Goal: Transaction & Acquisition: Purchase product/service

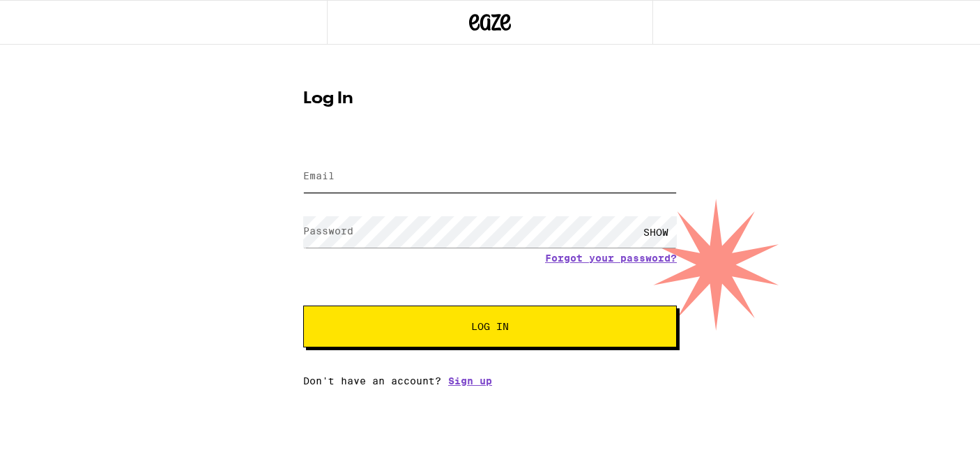
type input "[EMAIL_ADDRESS][PERSON_NAME][DOMAIN_NAME]"
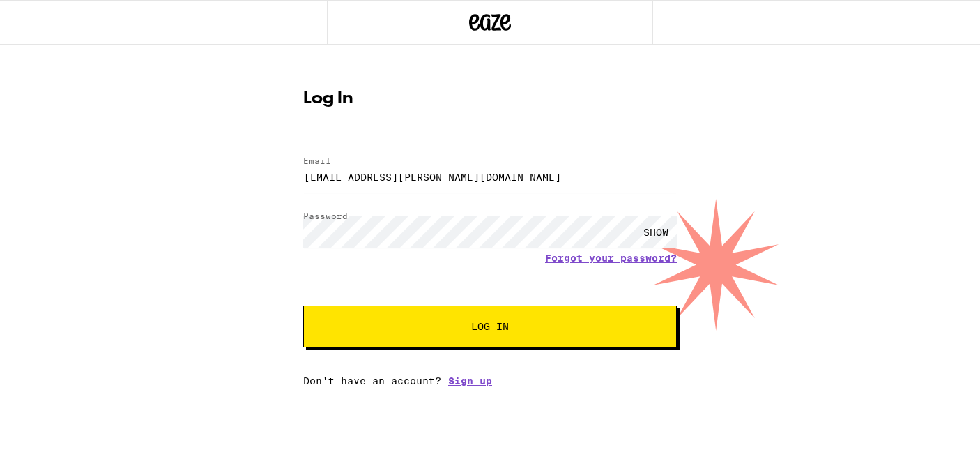
click at [483, 338] on button "Log In" at bounding box center [490, 326] width 374 height 42
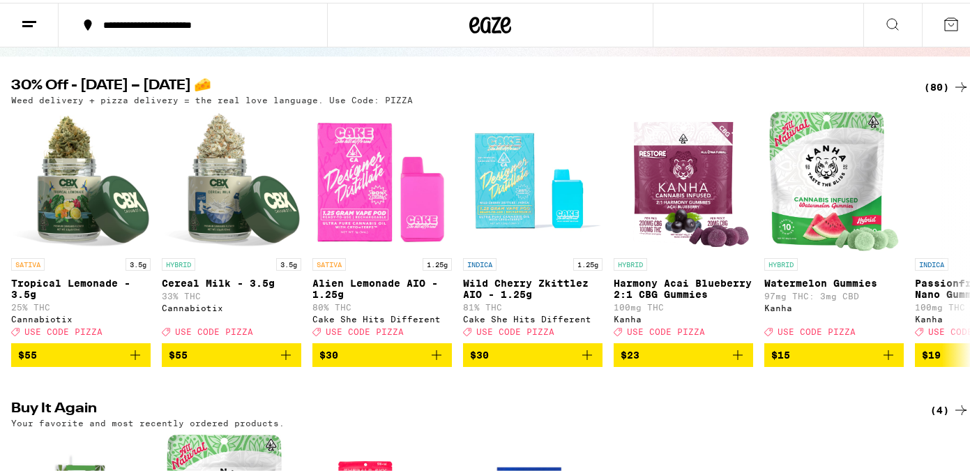
scroll to position [134, 0]
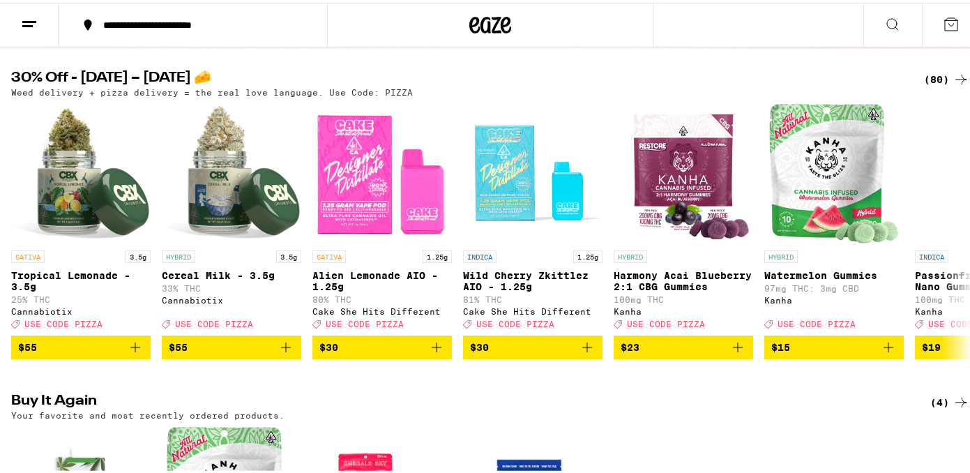
click at [952, 408] on icon at bounding box center [960, 399] width 17 height 17
click at [955, 233] on icon at bounding box center [960, 229] width 11 height 10
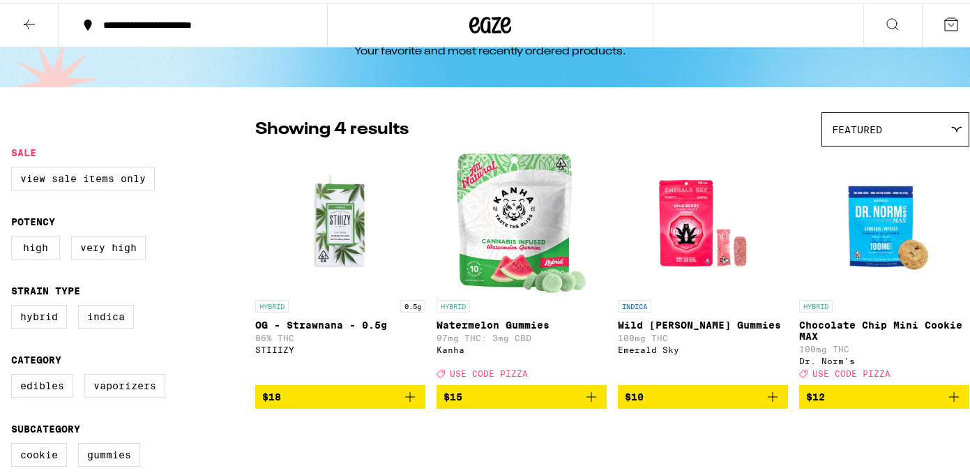
scroll to position [52, 0]
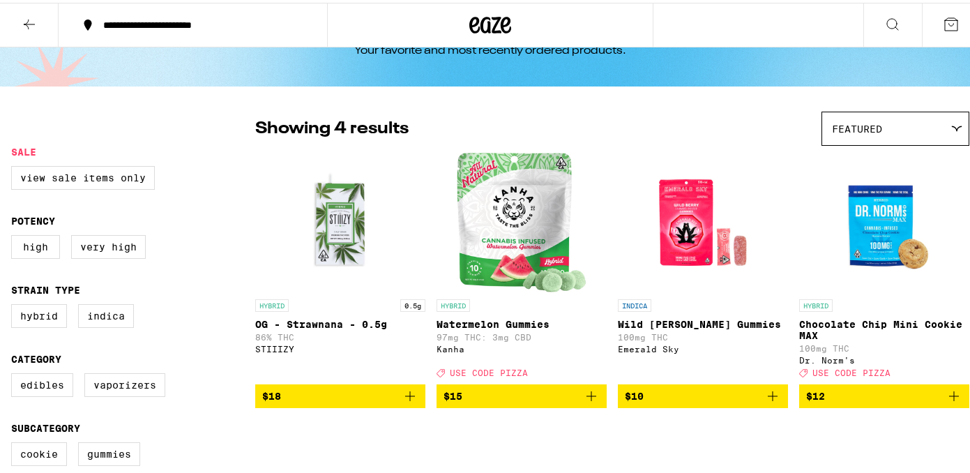
click at [671, 231] on img "Open page for Wild Berry Gummies from Emerald Sky" at bounding box center [702, 219] width 139 height 139
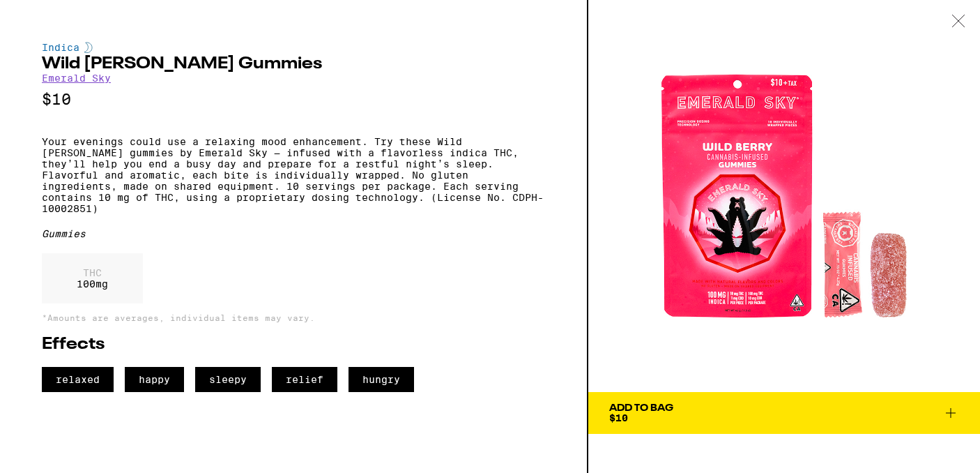
click at [655, 417] on div "Add To Bag $10" at bounding box center [641, 413] width 64 height 20
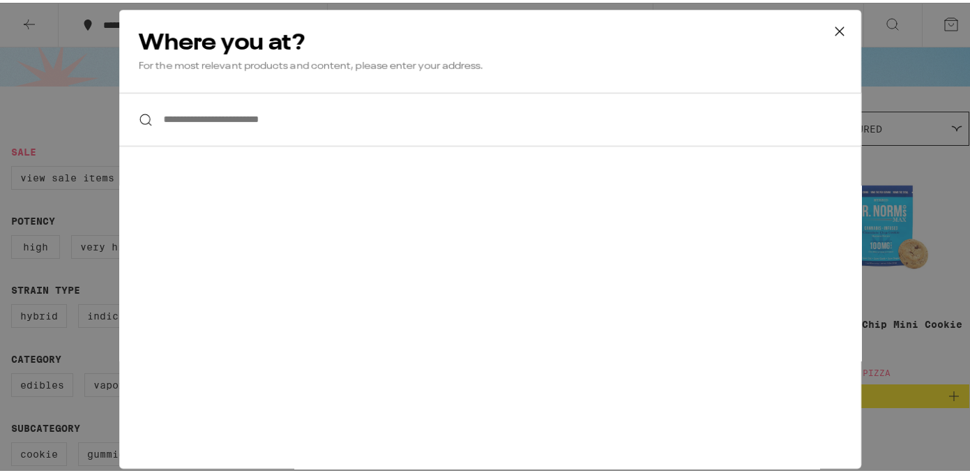
click at [167, 117] on input "**********" at bounding box center [490, 117] width 742 height 54
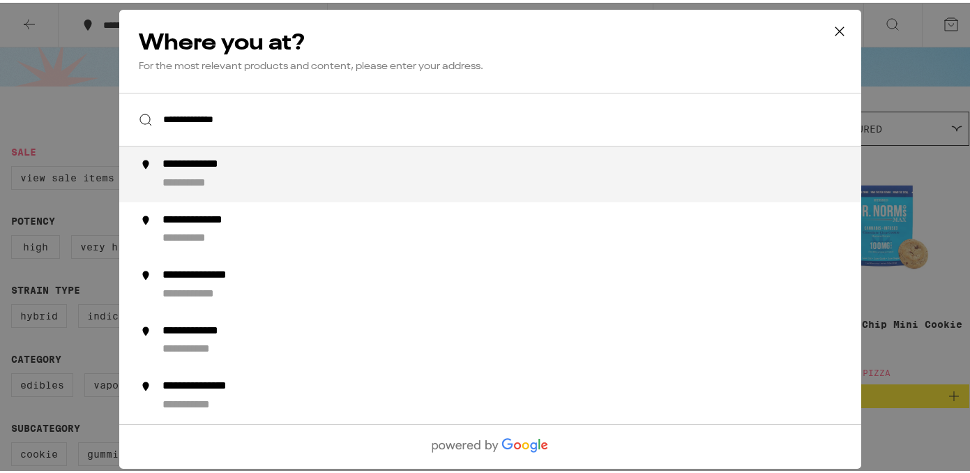
click at [238, 175] on div "**********" at bounding box center [517, 171] width 711 height 33
type input "**********"
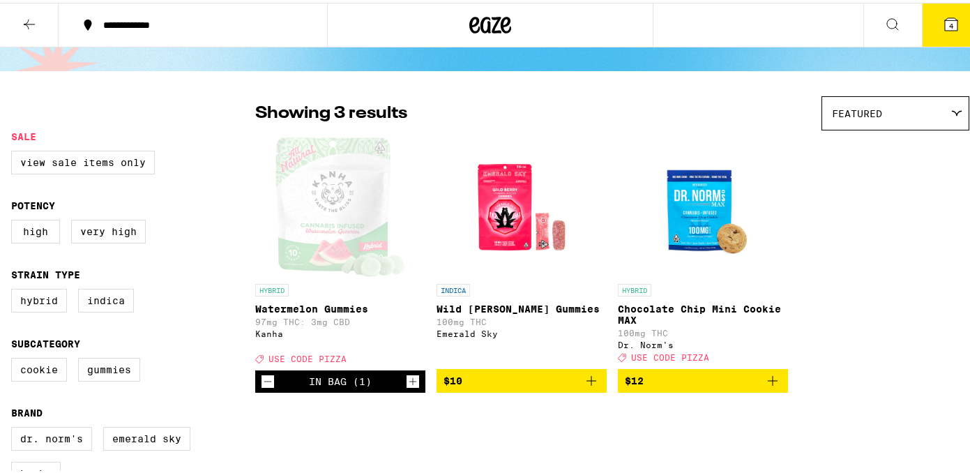
scroll to position [47, 0]
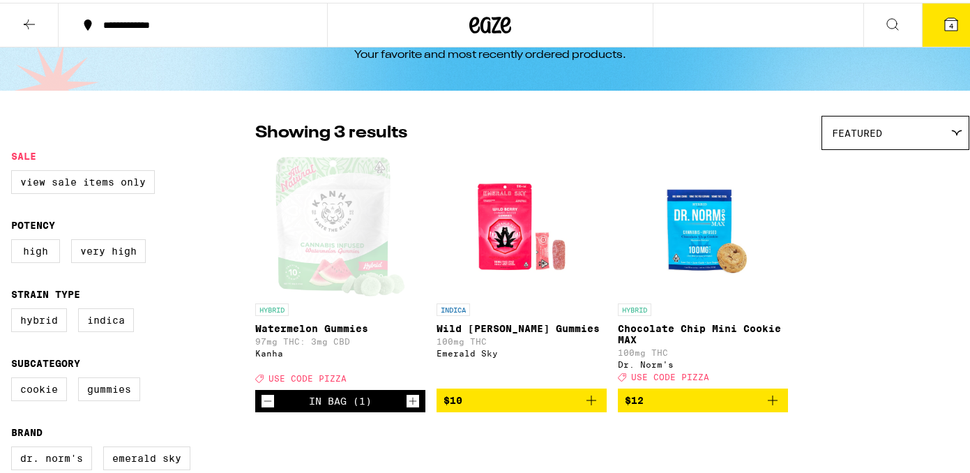
click at [327, 219] on div "Open page for Watermelon Gummies from Kanha" at bounding box center [340, 223] width 130 height 139
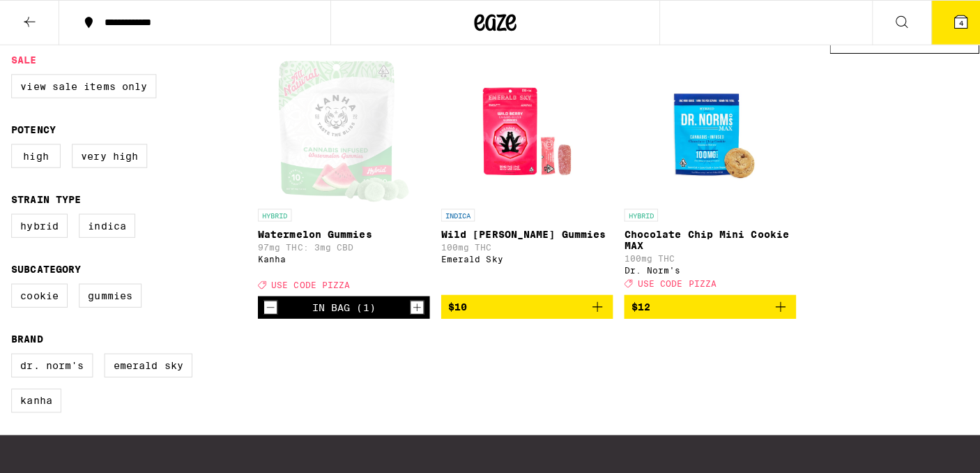
scroll to position [83, 0]
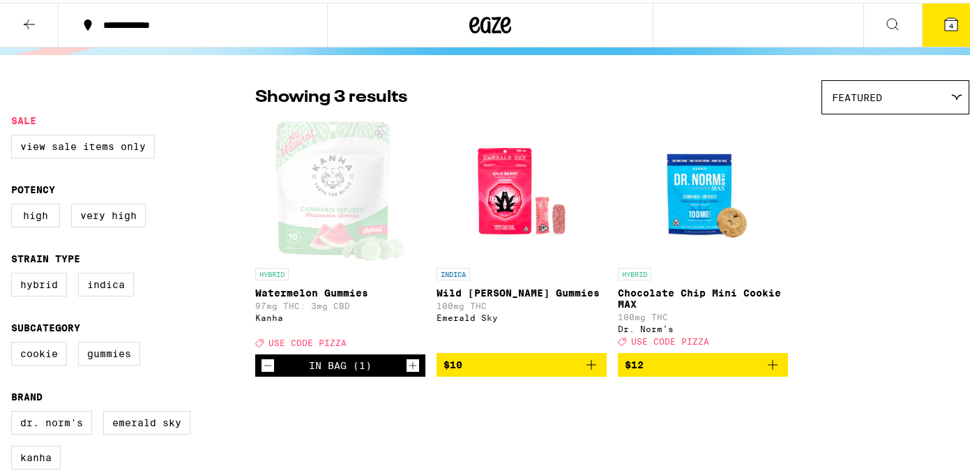
click at [948, 27] on icon at bounding box center [950, 21] width 17 height 17
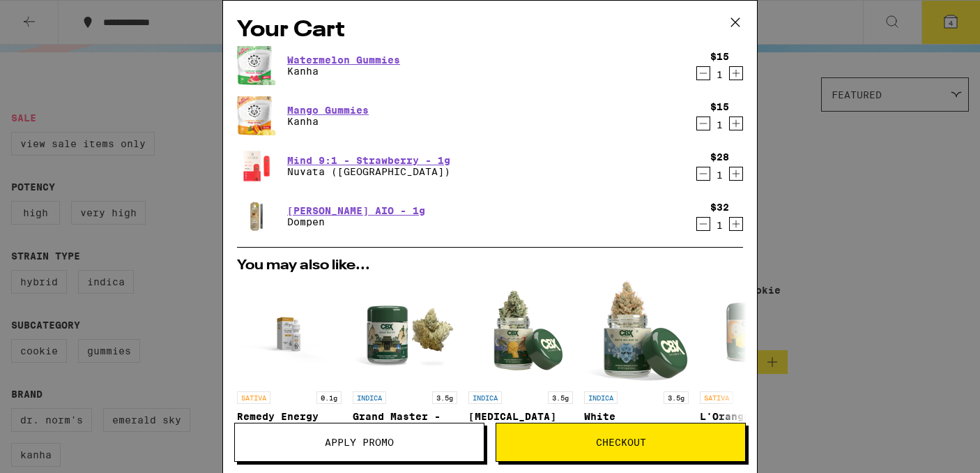
click at [697, 123] on icon "Decrement" at bounding box center [703, 123] width 13 height 17
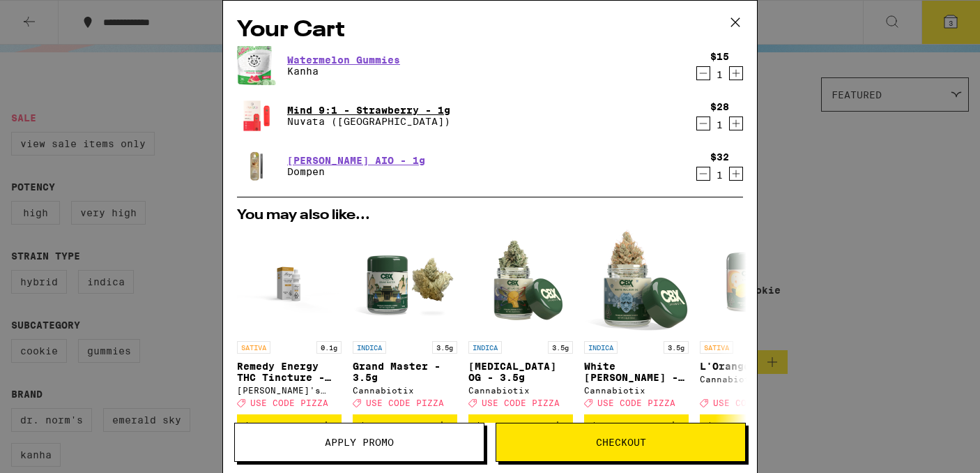
click at [327, 107] on link "Mind 9:1 - Strawberry - 1g" at bounding box center [368, 110] width 163 height 11
click at [697, 176] on icon "Decrement" at bounding box center [703, 173] width 13 height 17
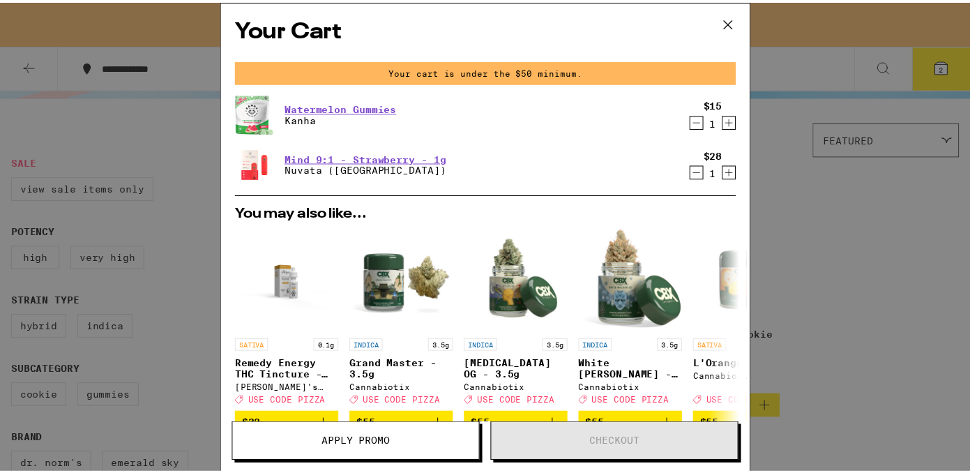
scroll to position [128, 0]
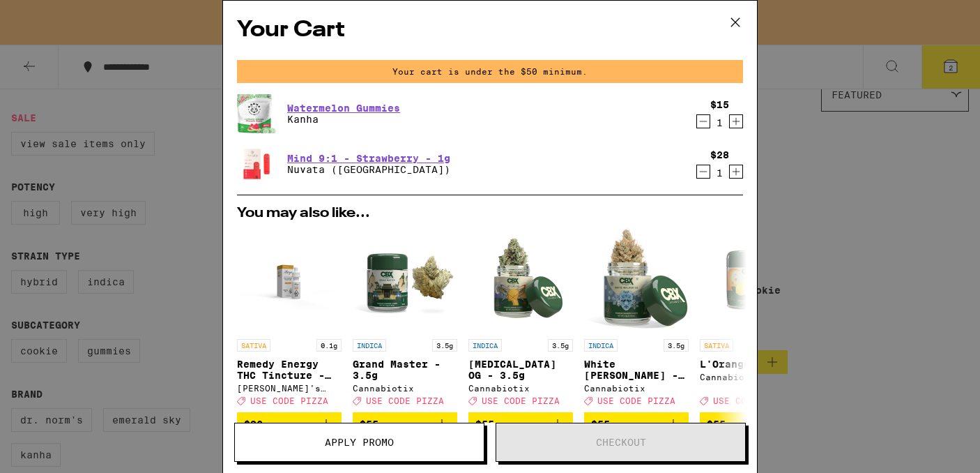
click at [736, 17] on icon at bounding box center [735, 22] width 21 height 21
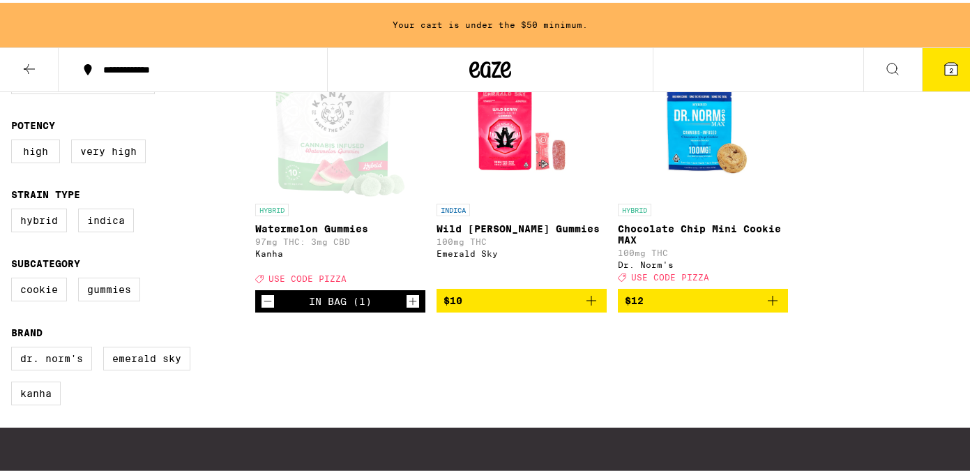
scroll to position [119, 0]
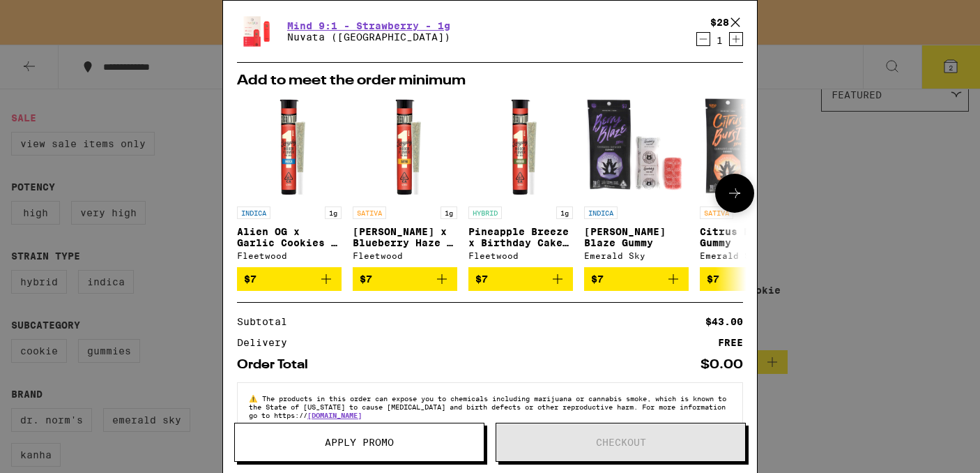
scroll to position [165, 0]
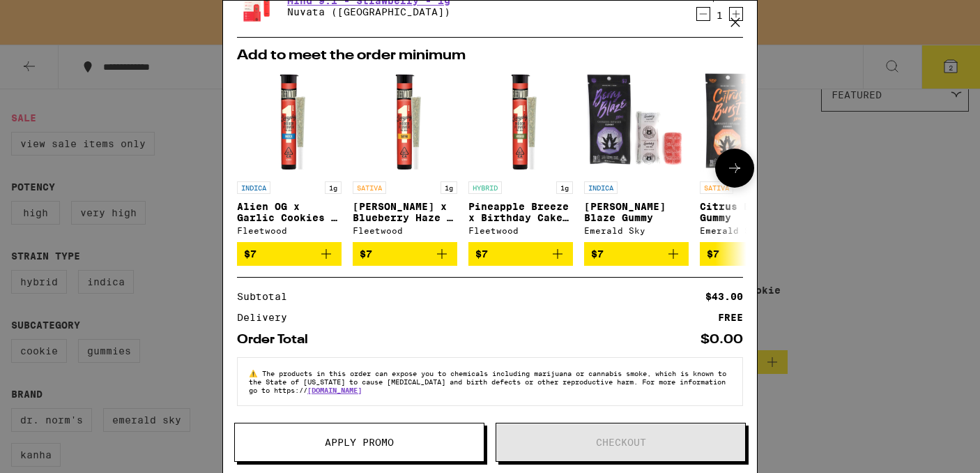
click at [726, 164] on icon at bounding box center [734, 168] width 17 height 17
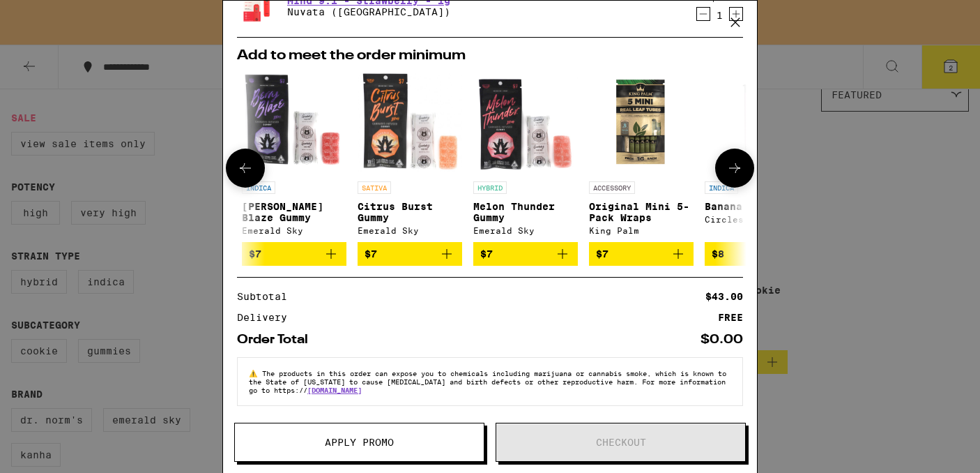
scroll to position [0, 344]
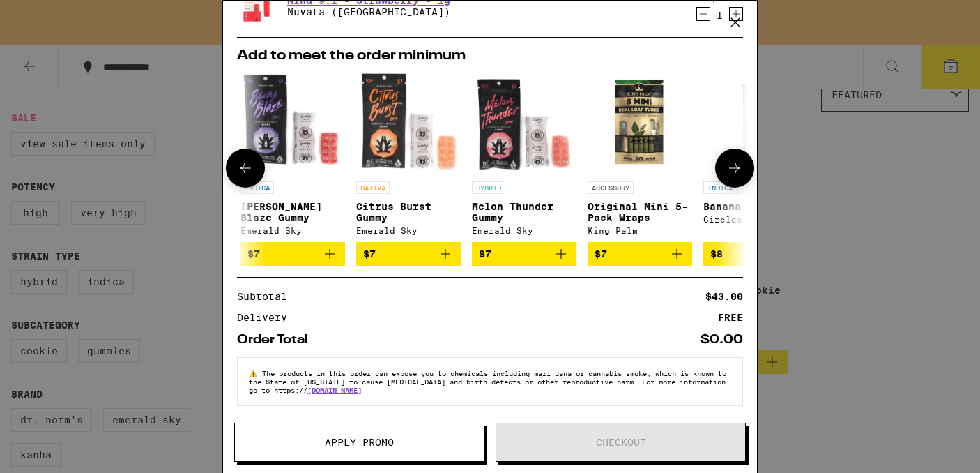
click at [726, 164] on icon at bounding box center [734, 168] width 17 height 17
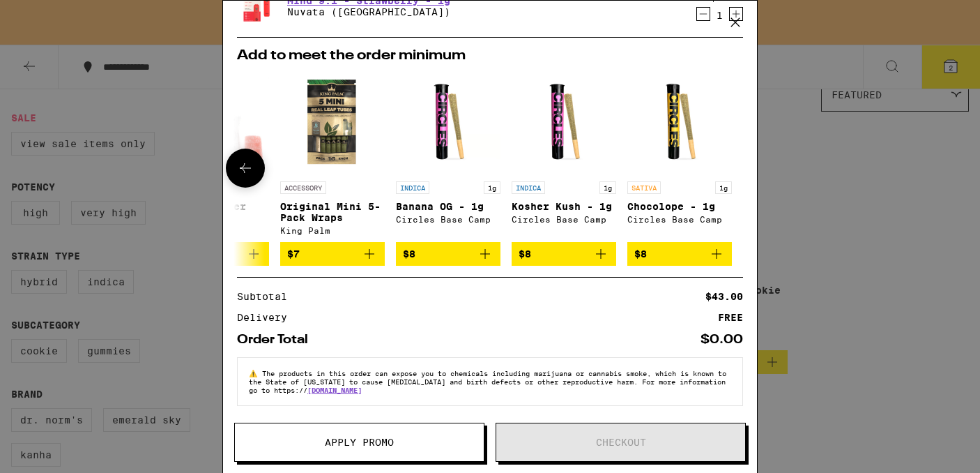
scroll to position [0, 661]
click at [242, 160] on icon at bounding box center [245, 168] width 17 height 17
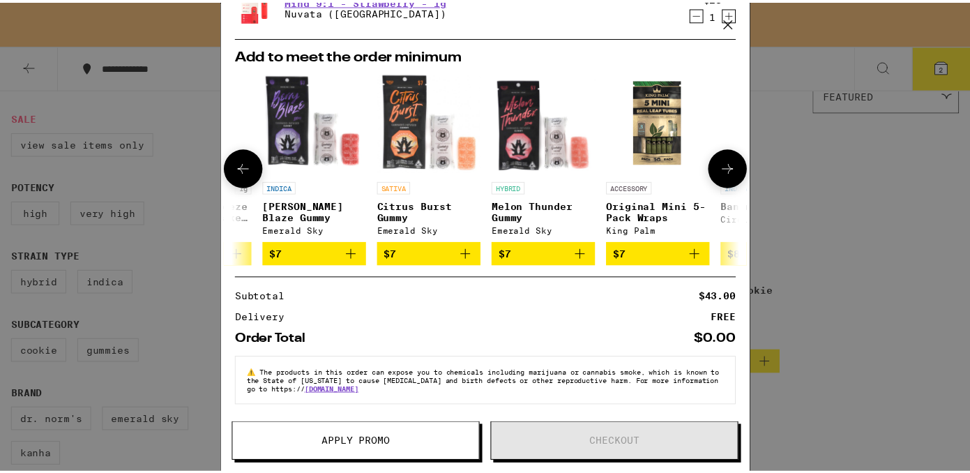
scroll to position [0, 318]
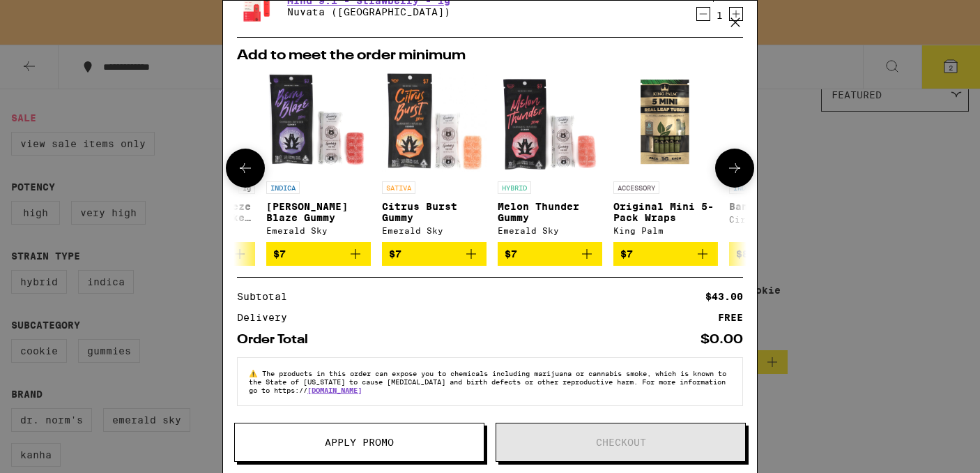
click at [583, 249] on icon "Add to bag" at bounding box center [587, 253] width 17 height 17
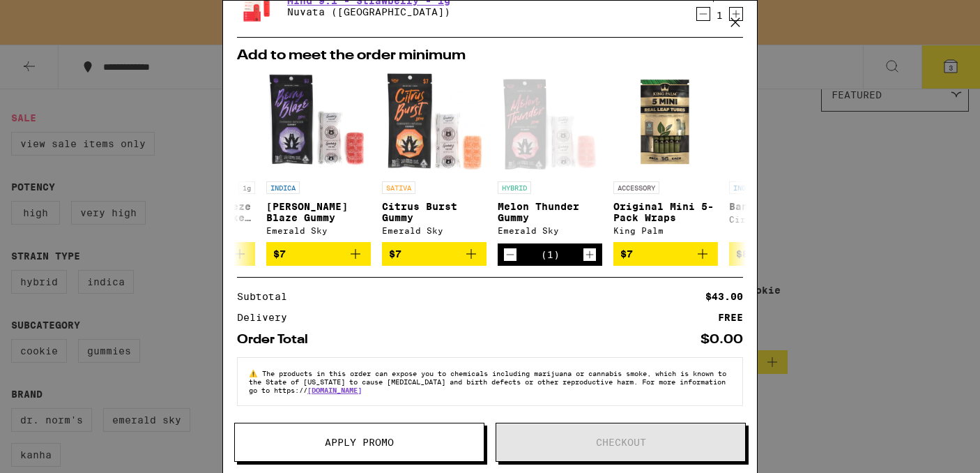
click at [366, 441] on span "Apply Promo" at bounding box center [359, 442] width 69 height 10
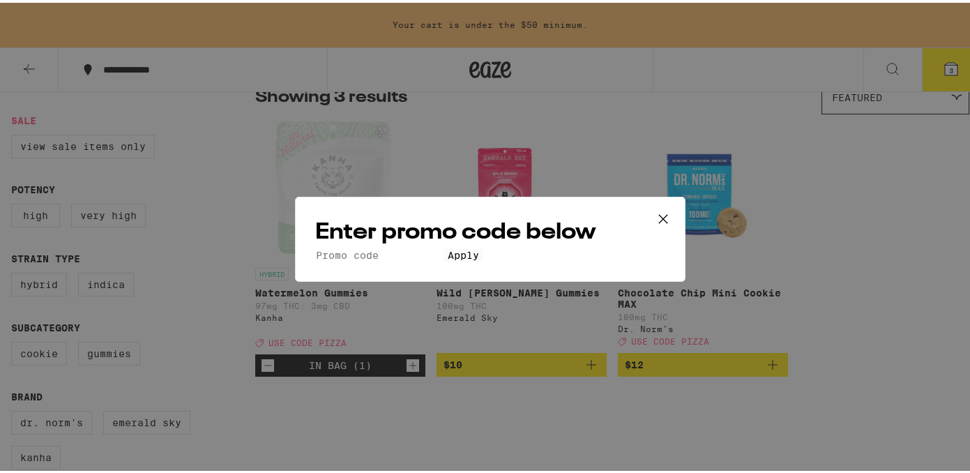
click at [353, 246] on input "Promo Code" at bounding box center [379, 252] width 128 height 13
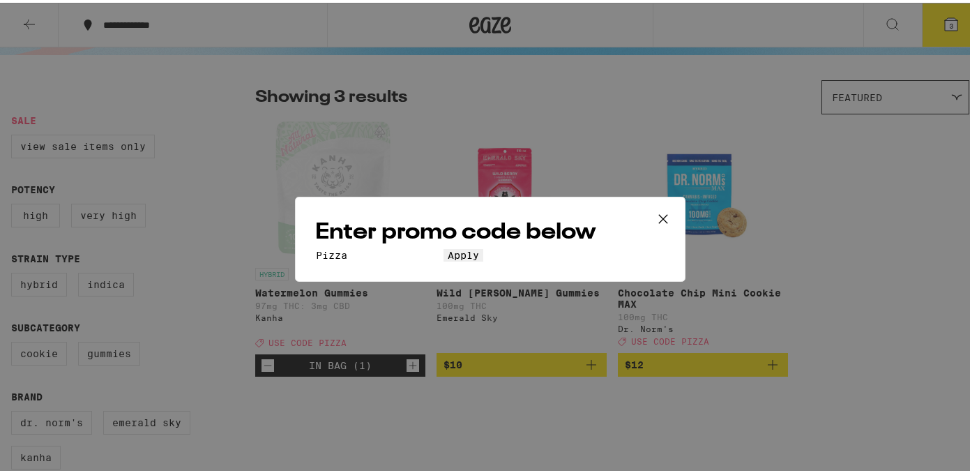
type input "Pizza"
click at [443, 246] on button "Apply" at bounding box center [463, 252] width 40 height 13
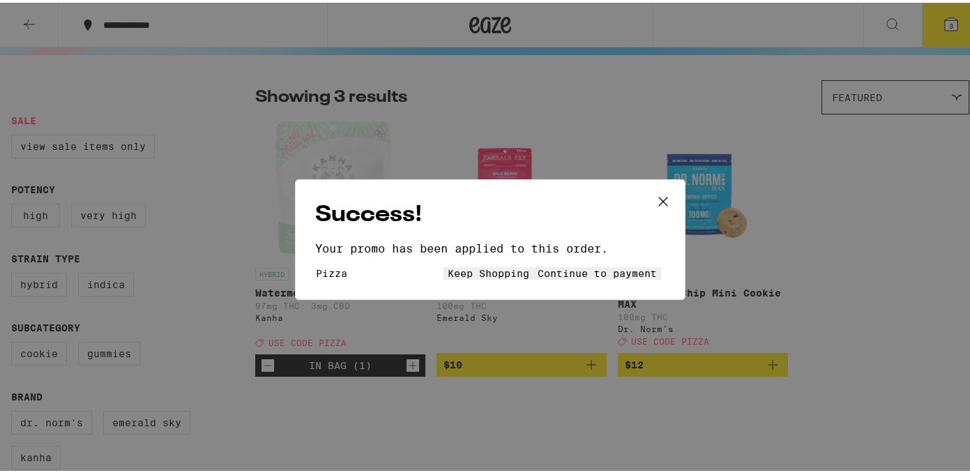
click at [567, 267] on span "Continue to payment" at bounding box center [596, 270] width 119 height 11
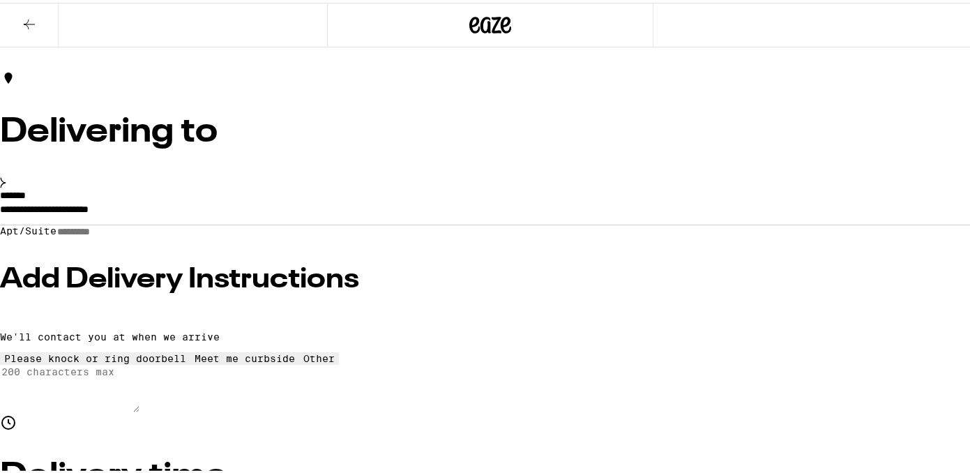
scroll to position [84, 0]
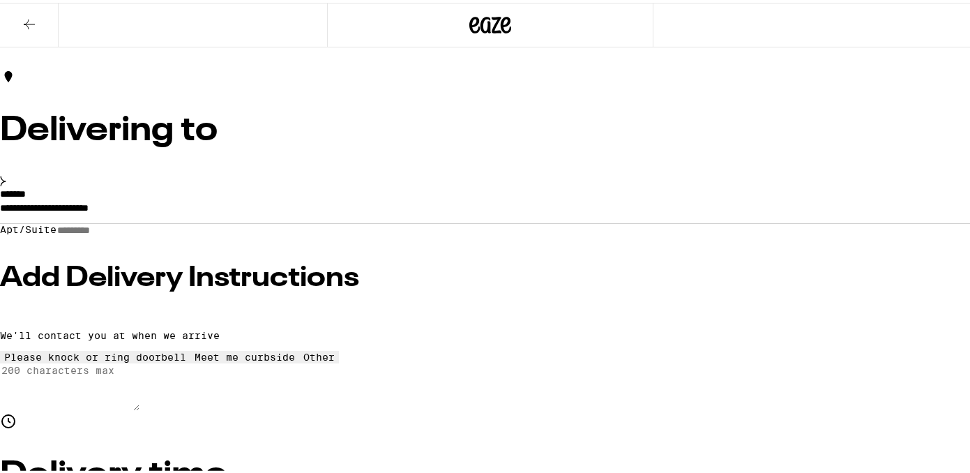
click at [155, 233] on input "Apt/Suite" at bounding box center [105, 228] width 99 height 12
type input "***"
click at [207, 284] on h3 "Add Delivery Instructions" at bounding box center [490, 275] width 980 height 28
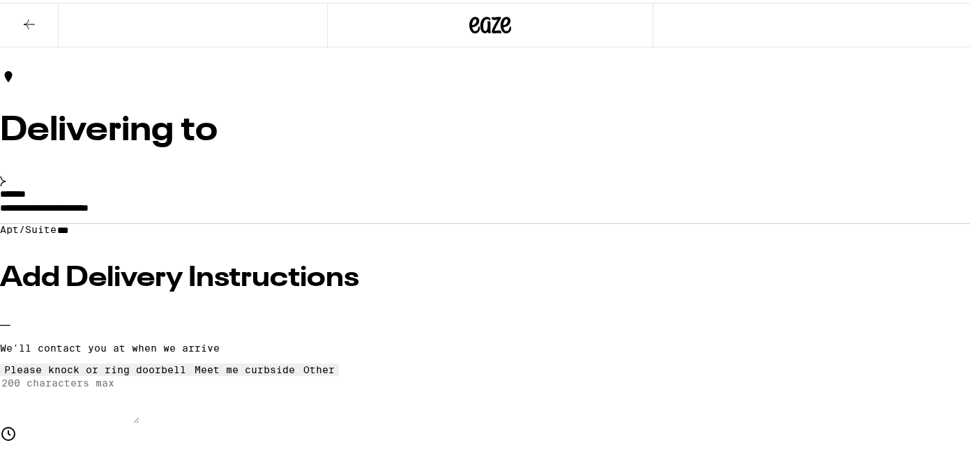
click at [95, 361] on icon at bounding box center [95, 361] width 0 height 0
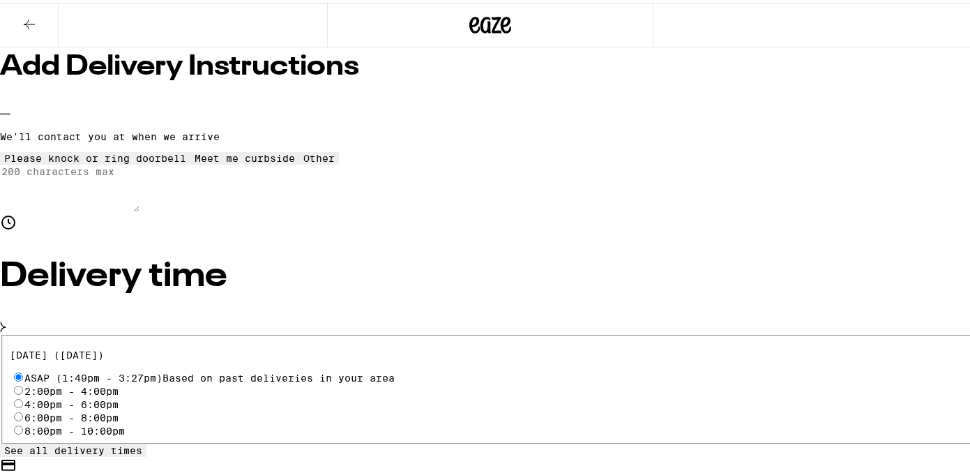
scroll to position [293, 0]
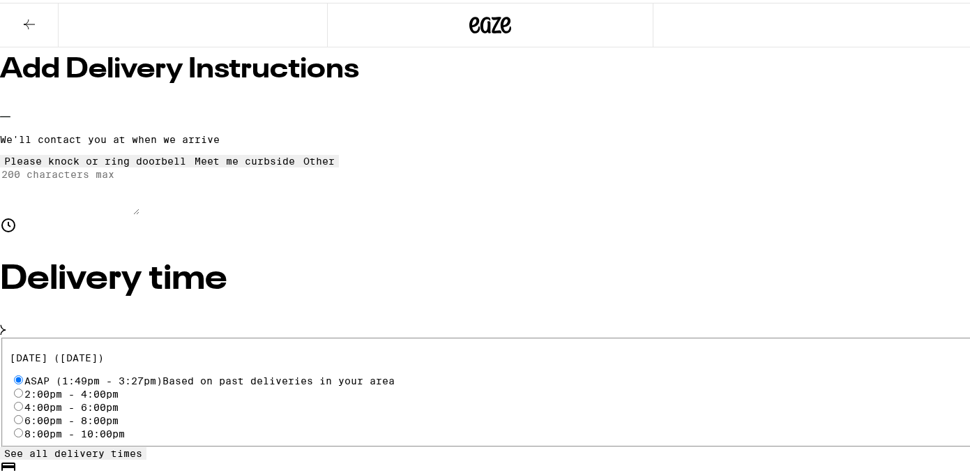
click at [319, 153] on icon at bounding box center [319, 153] width 0 height 0
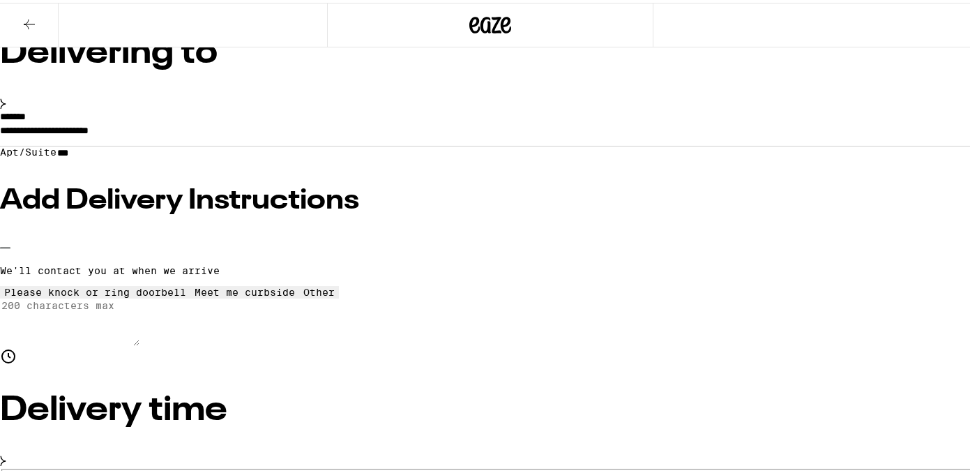
scroll to position [156, 0]
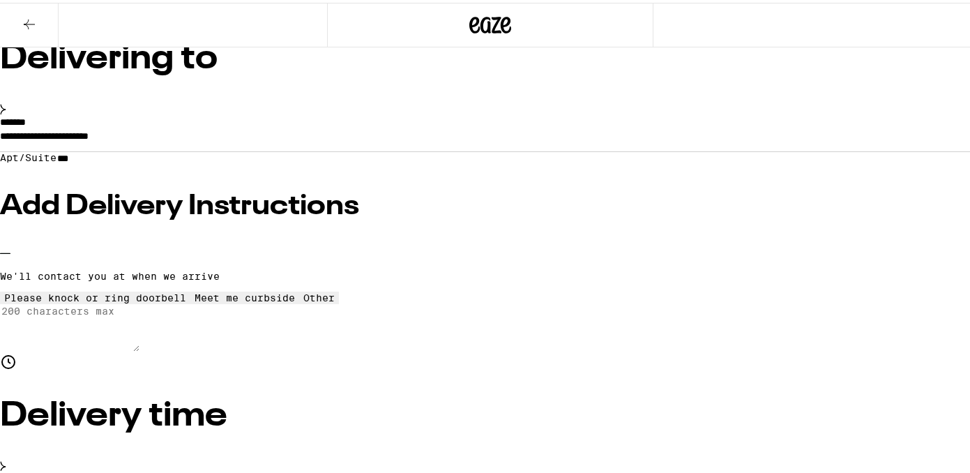
click at [95, 289] on icon at bounding box center [95, 289] width 0 height 0
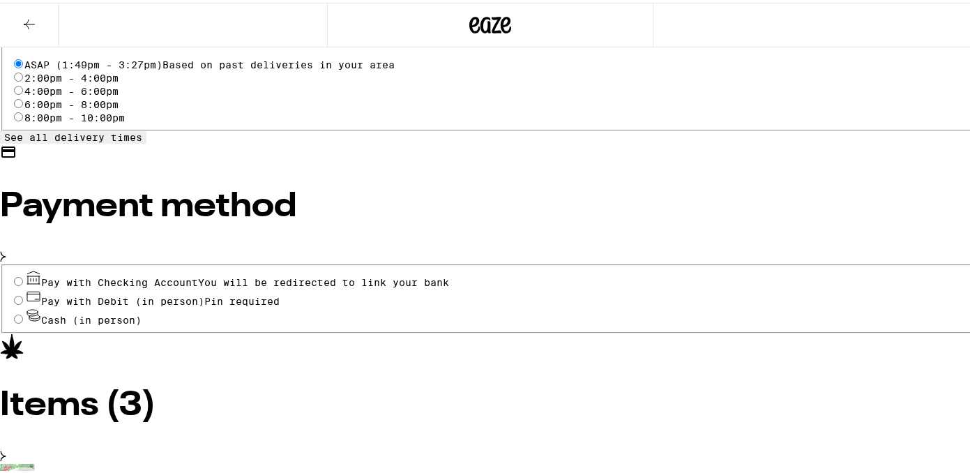
scroll to position [609, 0]
click at [23, 292] on input "Pay with Debit (in person) Pin required" at bounding box center [18, 296] width 9 height 9
radio input "true"
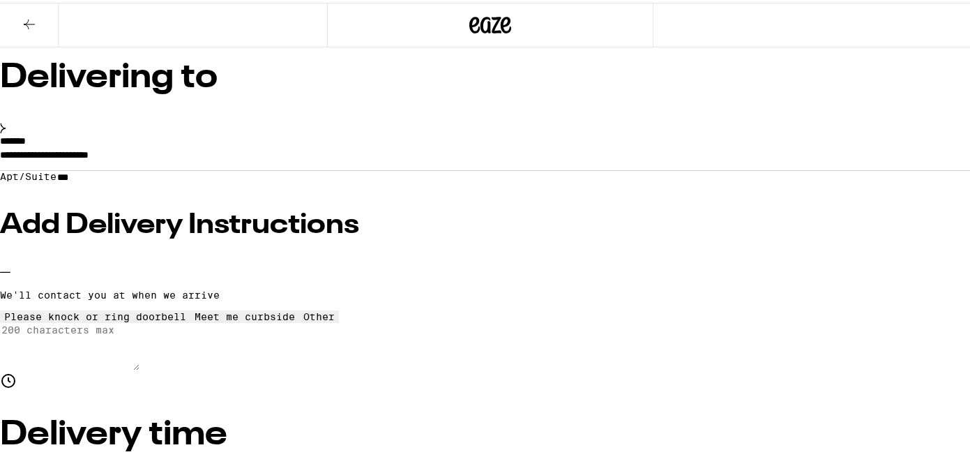
scroll to position [137, 0]
type input "2"
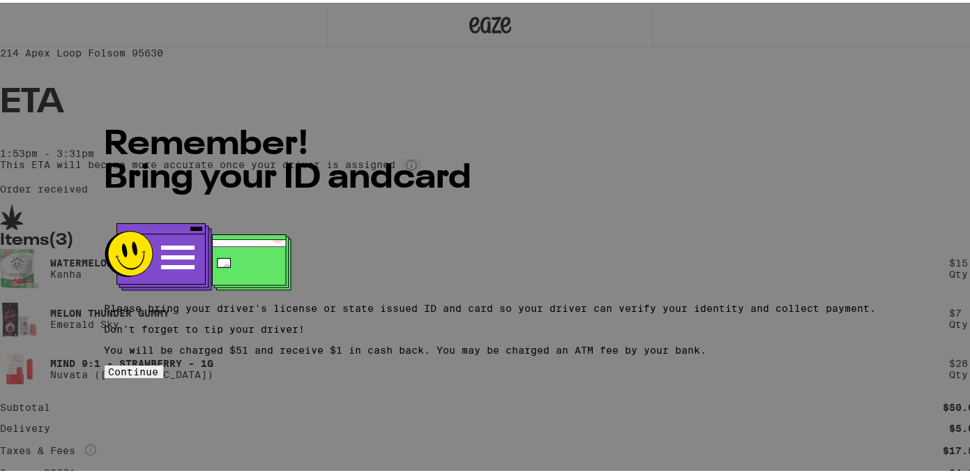
click at [159, 365] on span "Continue" at bounding box center [134, 368] width 50 height 11
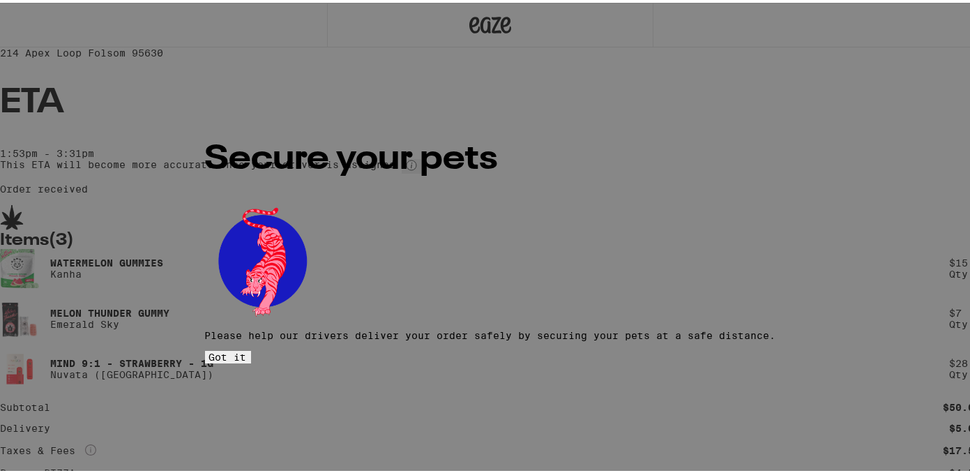
click at [247, 348] on span "Got it" at bounding box center [228, 353] width 38 height 11
